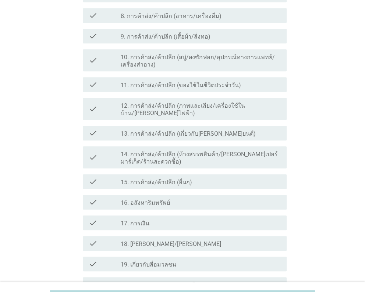
scroll to position [294, 0]
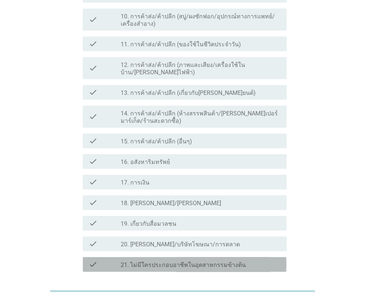
click at [185, 261] on label "21. ไม่มีใครประกอบอาชีพในอุตสาหกรรมข้างต้น" at bounding box center [183, 264] width 125 height 7
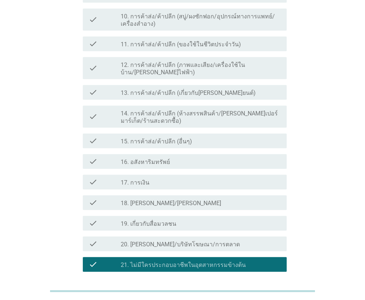
click at [268, 294] on div "ต่อไป" at bounding box center [267, 298] width 21 height 9
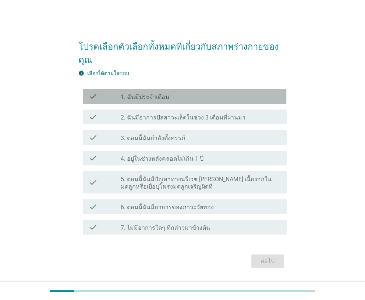
click at [145, 96] on label "1. ฉันมีประจำเดือน" at bounding box center [145, 96] width 49 height 7
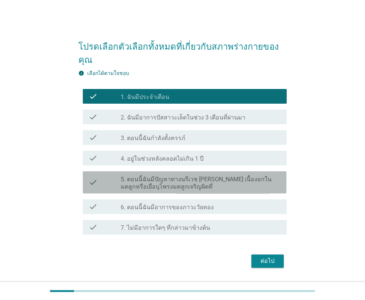
click at [132, 187] on label "5. ตอนนี้ฉันมีปัญหาทางนรีเวช [PERSON_NAME] เนื้องอกในมดลูกหรือเยื่อบุโพรงมดลูกเ…" at bounding box center [200, 183] width 159 height 15
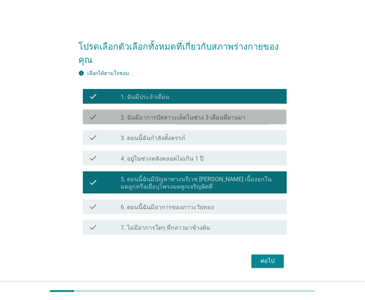
click at [209, 115] on label "2. ฉันมีอาการปัสสาวะเล็ดในช่วง 3 เดือนที่ผ่านมา" at bounding box center [183, 117] width 125 height 7
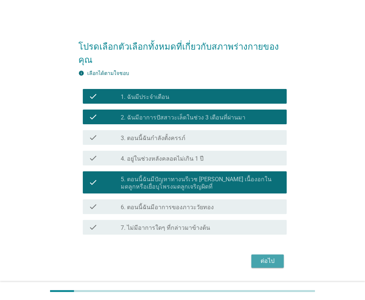
click at [266, 263] on div "ต่อไป" at bounding box center [267, 260] width 21 height 9
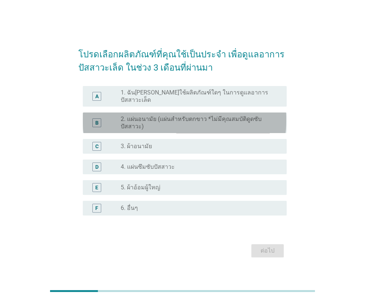
click at [141, 121] on label "2. แผ่นอนามัย (แผ่นสำหรับตกขาว *ไม่มีคุณสมบัติดูดซับปัสสาวะ)" at bounding box center [198, 122] width 154 height 15
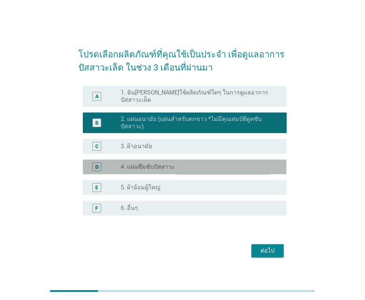
click at [136, 163] on label "4. แผ่นซึมซับปัสสาวะ" at bounding box center [148, 166] width 54 height 7
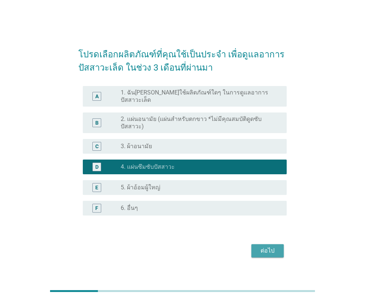
click at [272, 247] on div "ต่อไป" at bounding box center [267, 250] width 21 height 9
click at [272, 247] on div "ต่อไป" at bounding box center [182, 251] width 208 height 18
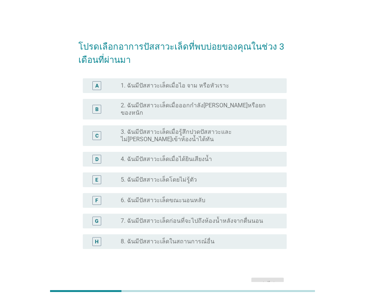
drag, startPoint x: 137, startPoint y: 85, endPoint x: 66, endPoint y: 111, distance: 76.4
click at [66, 111] on div "โปรดเลือกอาการปัสสาวะเล็ดที่พบบ่อยของคุณในช่วง 3 เดือนที่ผ่านมา A radio_button_…" at bounding box center [182, 163] width 329 height 272
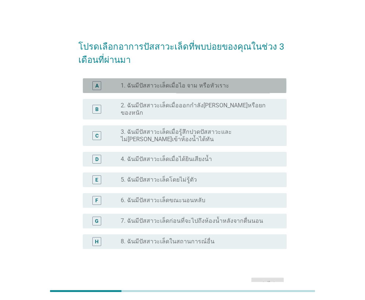
click at [127, 83] on label "1. ฉันมีปัสสาวะเล็ดเมื่อไอ จาม หรือหัวเราะ" at bounding box center [175, 85] width 108 height 7
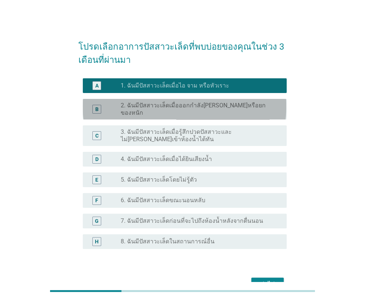
click at [146, 108] on label "2. ฉันมีปัสสาวะเล็ดเมื่อออกกำลัง[PERSON_NAME]หรือยกของหนัก" at bounding box center [198, 109] width 154 height 15
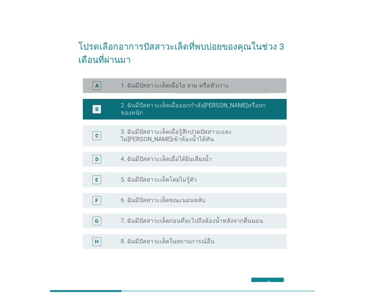
click at [155, 92] on div "A radio_button_unchecked 1. ฉันมีปัสสาวะเล็ดเมื่อไอ จาม หรือหัวเราะ" at bounding box center [184, 85] width 203 height 15
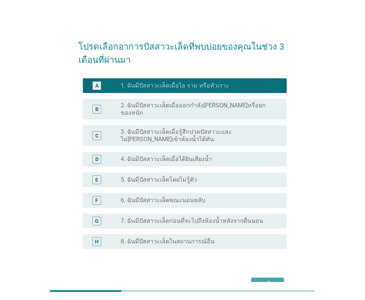
click at [254, 277] on button "ต่อไป" at bounding box center [267, 283] width 32 height 13
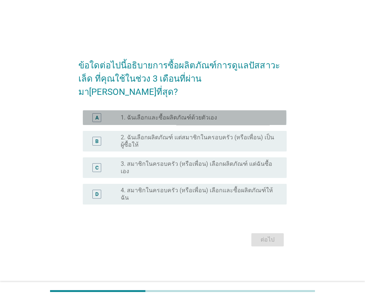
click at [144, 119] on label "1. ฉันเลือกและซื้อผลิตภัณฑ์ด้วยตัวเอง" at bounding box center [169, 117] width 96 height 7
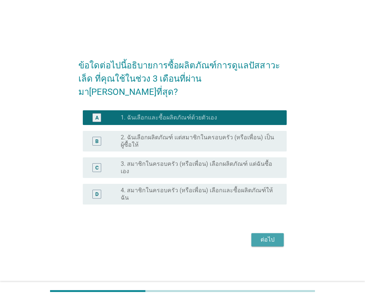
click at [268, 235] on div "ต่อไป" at bounding box center [267, 239] width 21 height 9
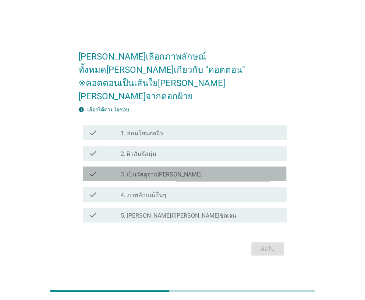
click at [140, 171] on label "3. เป็นวัสดุจาก[PERSON_NAME]" at bounding box center [161, 174] width 81 height 7
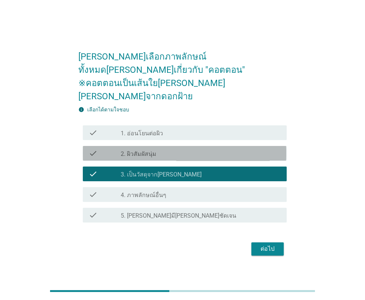
click at [148, 150] on label "2. ผิวสัมผัสนุ่ม" at bounding box center [139, 153] width 36 height 7
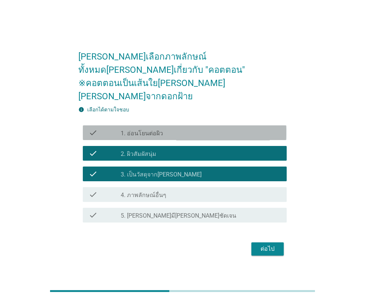
click at [157, 130] on label "1. อ่อนโยนต่อผิว" at bounding box center [142, 133] width 42 height 7
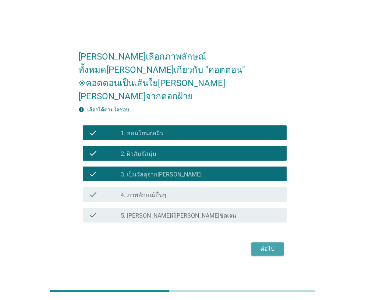
click at [266, 244] on div "ต่อไป" at bounding box center [267, 248] width 21 height 9
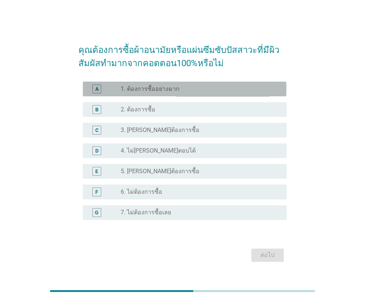
click at [184, 89] on div "radio_button_unchecked 1. ต้องการซื้ออย่างมาก" at bounding box center [198, 88] width 154 height 7
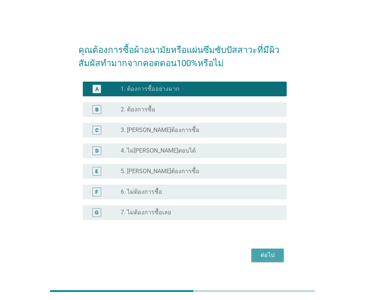
click at [256, 256] on button "ต่อไป" at bounding box center [267, 254] width 32 height 13
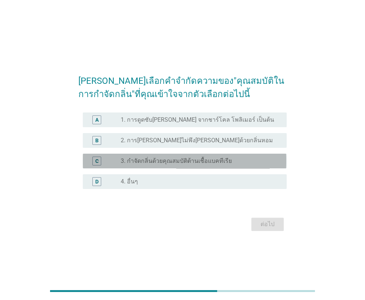
click at [172, 162] on label "3. กำจัดกลิ่นด้วยคุณสมบัติต้านเชื้อแบคทีเรีย" at bounding box center [176, 160] width 111 height 7
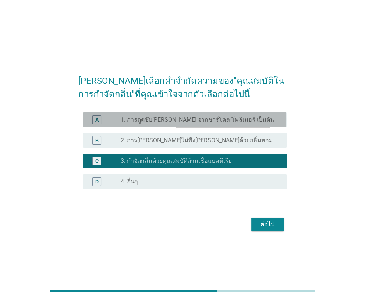
click at [179, 124] on div "radio_button_unchecked 1. การดูดซับ[PERSON_NAME] จากชาร์โคล โพลิเมอร์ เป็นต้น" at bounding box center [200, 119] width 159 height 9
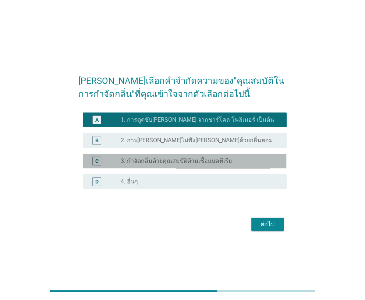
click at [170, 160] on label "3. กำจัดกลิ่นด้วยคุณสมบัติต้านเชื้อแบคทีเรีย" at bounding box center [176, 160] width 111 height 7
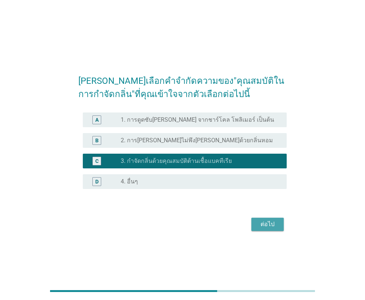
click at [266, 225] on div "ต่อไป" at bounding box center [267, 224] width 21 height 9
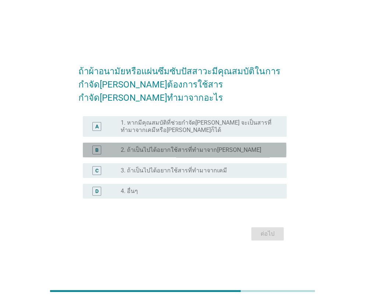
click at [190, 147] on label "2. ถ้าเป็นไปได้อยากใช้สารที่ทำมาจาก[PERSON_NAME]" at bounding box center [191, 149] width 140 height 7
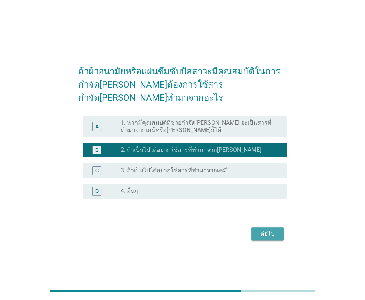
click at [266, 229] on div "ต่อไป" at bounding box center [267, 233] width 21 height 9
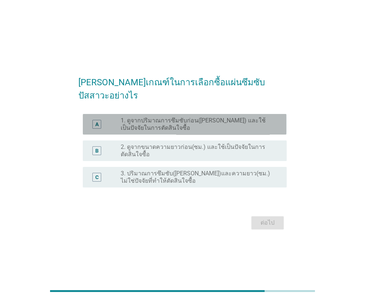
click at [200, 125] on label "1. ดูจากปริมาณการซึมซับก่อน([PERSON_NAME]) และใช้เป็นปัจจัยในการตัดสินใจซื้อ" at bounding box center [198, 124] width 154 height 15
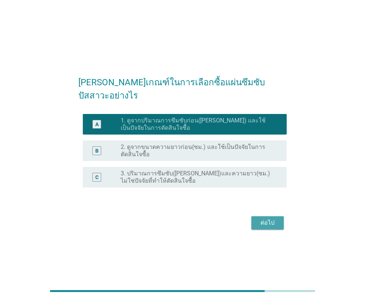
click at [268, 216] on button "ต่อไป" at bounding box center [267, 222] width 32 height 13
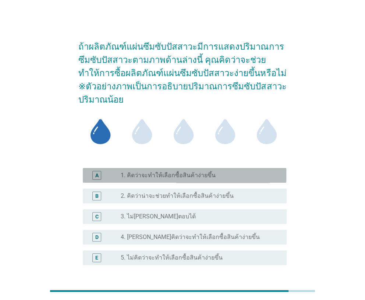
click at [194, 176] on label "1. คิดว่าจะทำให้เลือกซื้อสินค้าง่ายขึ้น" at bounding box center [168, 175] width 95 height 7
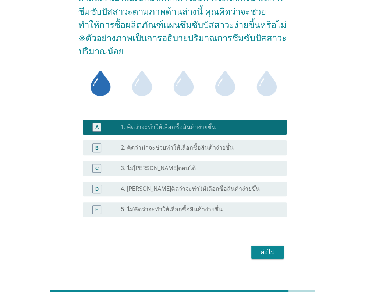
scroll to position [59, 0]
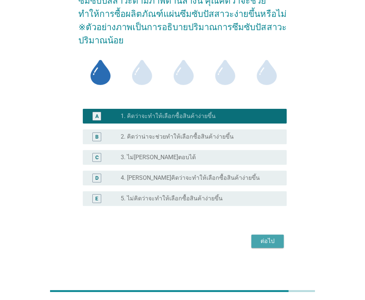
click at [267, 240] on div "ต่อไป" at bounding box center [267, 241] width 21 height 9
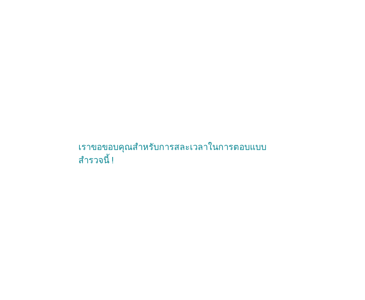
scroll to position [0, 0]
